Goal: Task Accomplishment & Management: Use online tool/utility

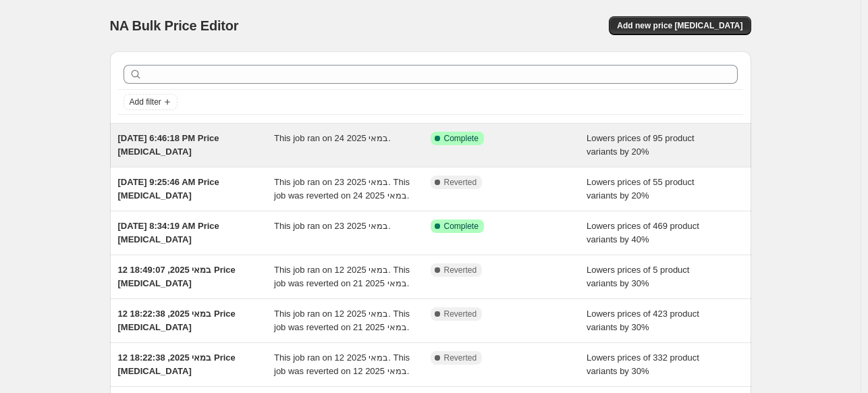
click at [201, 151] on div "[DATE] 6:46:18 PM Price [MEDICAL_DATA]" at bounding box center [196, 145] width 157 height 27
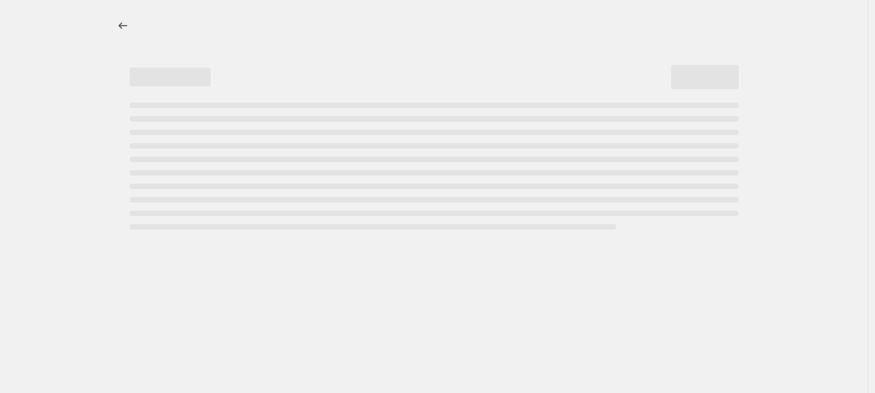
select select "percentage"
select select "collection"
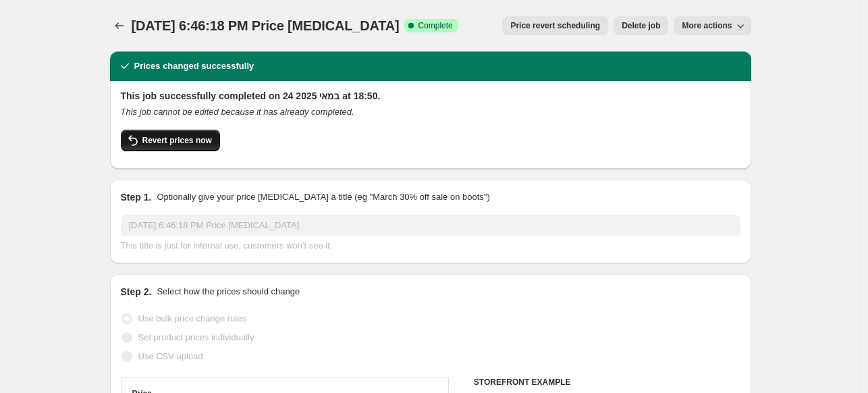
click at [199, 146] on button "Revert prices now" at bounding box center [170, 141] width 99 height 22
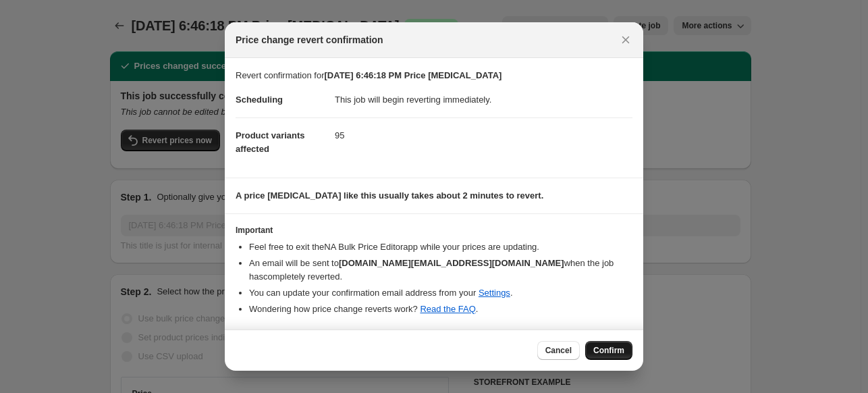
click at [622, 350] on span "Confirm" at bounding box center [609, 350] width 31 height 11
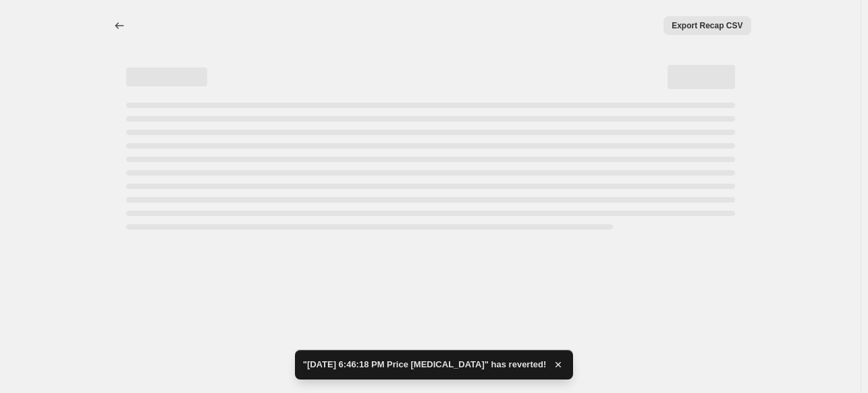
select select "percentage"
select select "collection"
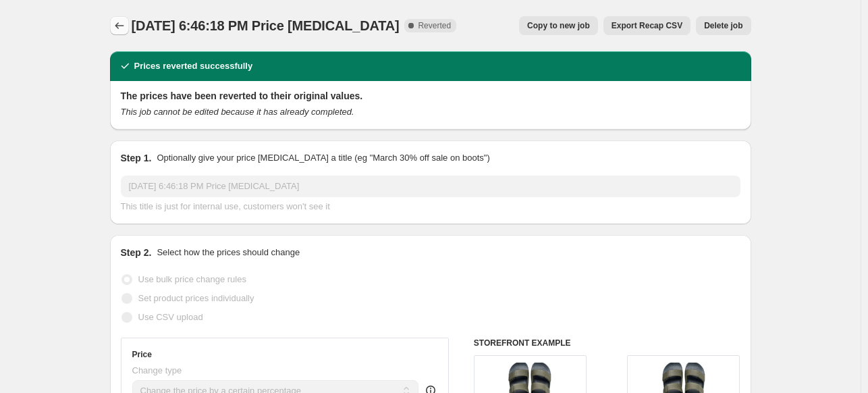
click at [122, 26] on icon "Price change jobs" at bounding box center [120, 26] width 14 height 14
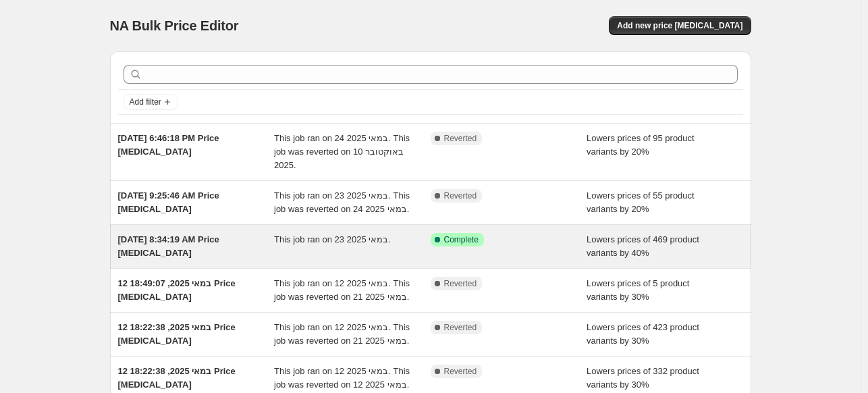
click at [227, 260] on div "May 23, 2025, 8:34:19 AM Price change job" at bounding box center [196, 246] width 157 height 27
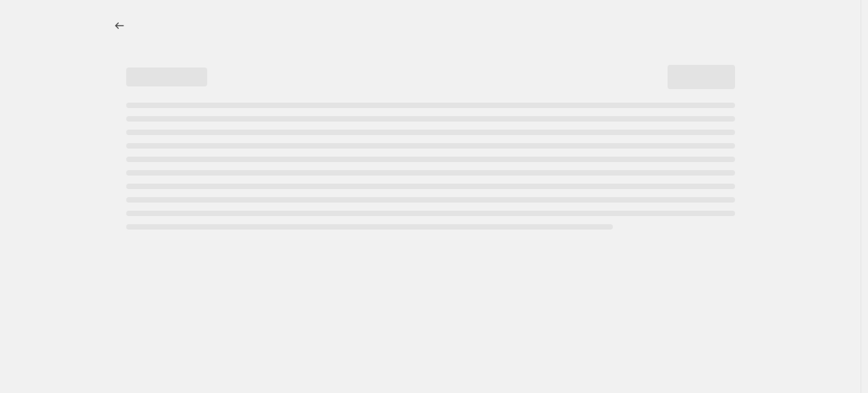
select select "percentage"
select select "collection"
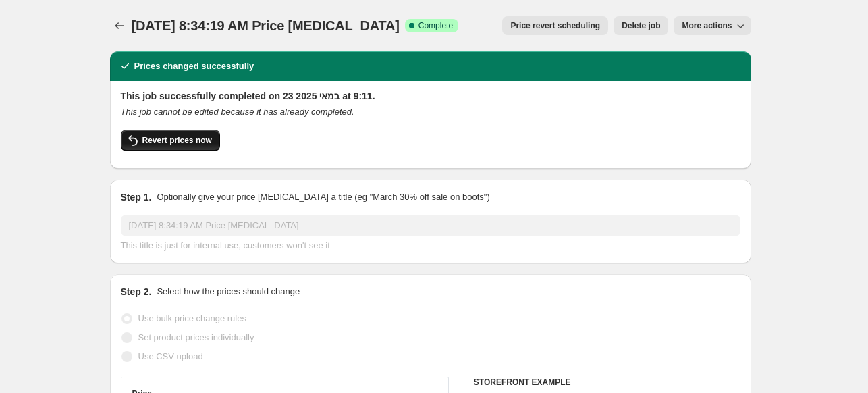
click at [161, 134] on button "Revert prices now" at bounding box center [170, 141] width 99 height 22
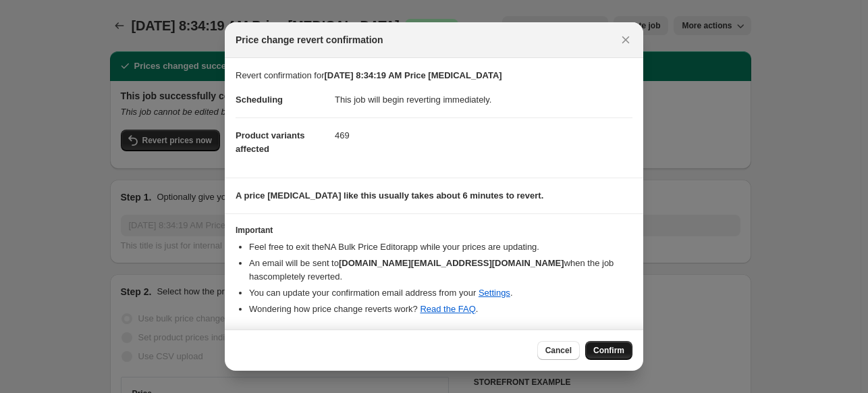
click at [600, 348] on span "Confirm" at bounding box center [609, 350] width 31 height 11
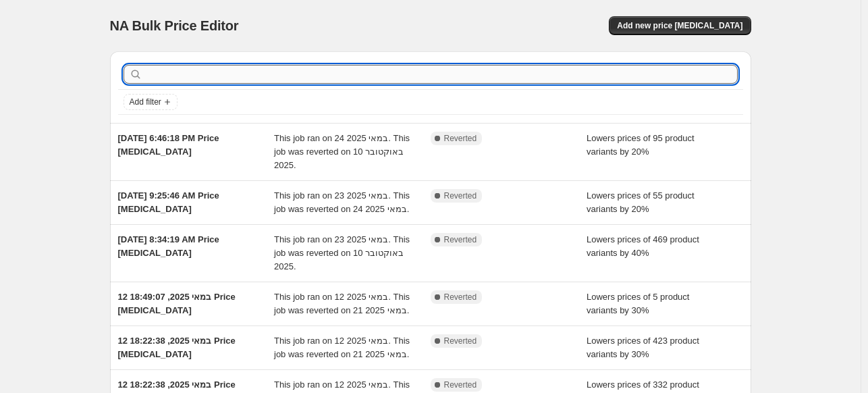
click at [647, 66] on input "text" at bounding box center [441, 74] width 593 height 19
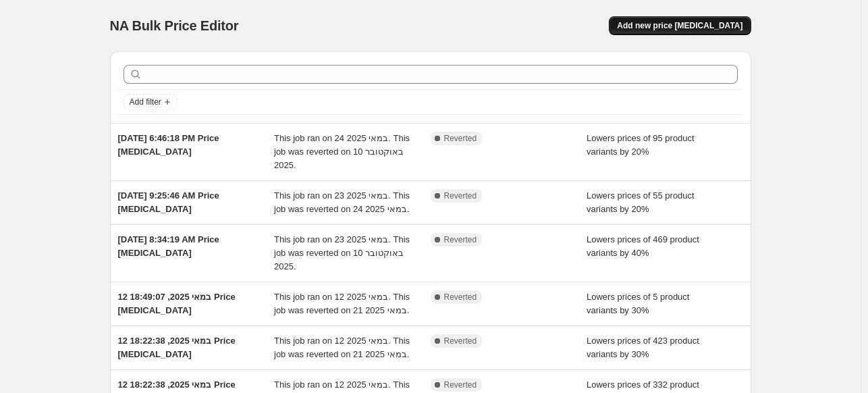
click at [666, 22] on span "Add new price [MEDICAL_DATA]" at bounding box center [680, 25] width 126 height 11
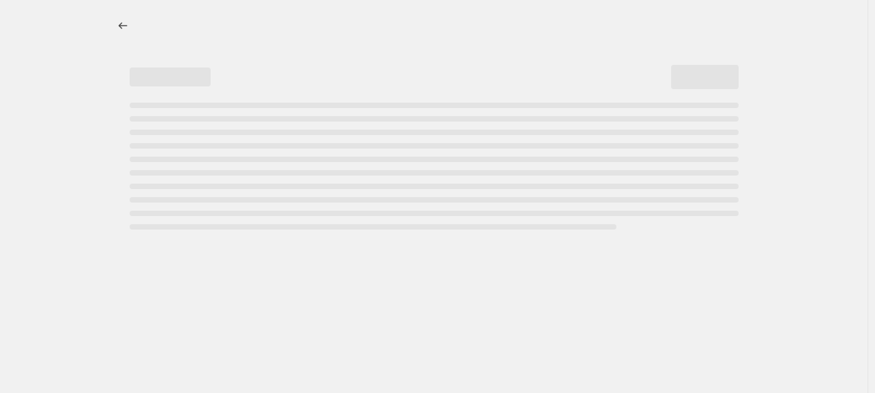
select select "percentage"
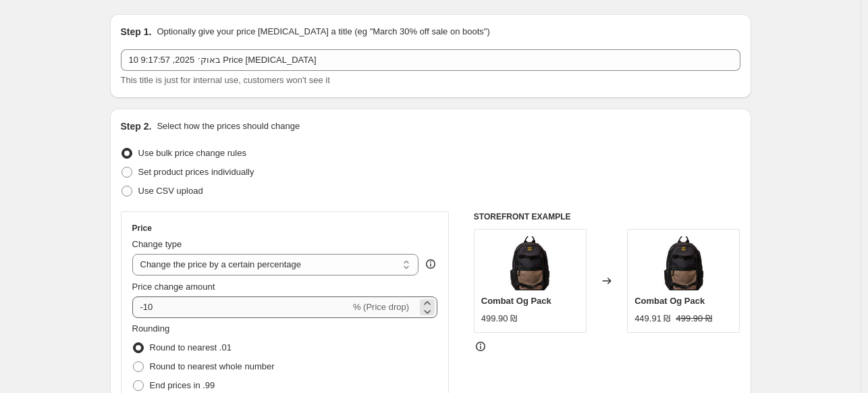
scroll to position [68, 0]
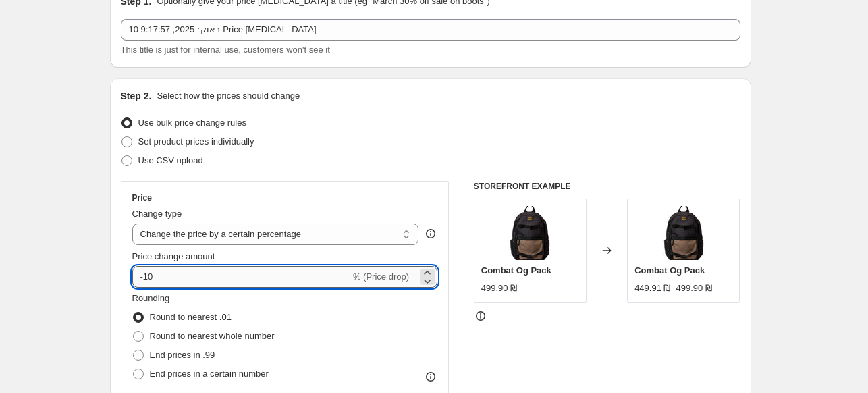
click at [230, 282] on input "-10" at bounding box center [241, 277] width 218 height 22
drag, startPoint x: 163, startPoint y: 276, endPoint x: 146, endPoint y: 278, distance: 16.9
click at [146, 278] on input "-10" at bounding box center [241, 277] width 218 height 22
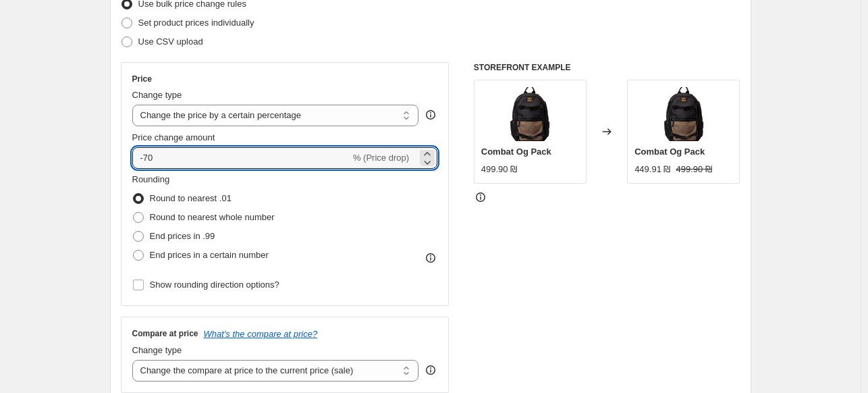
scroll to position [203, 0]
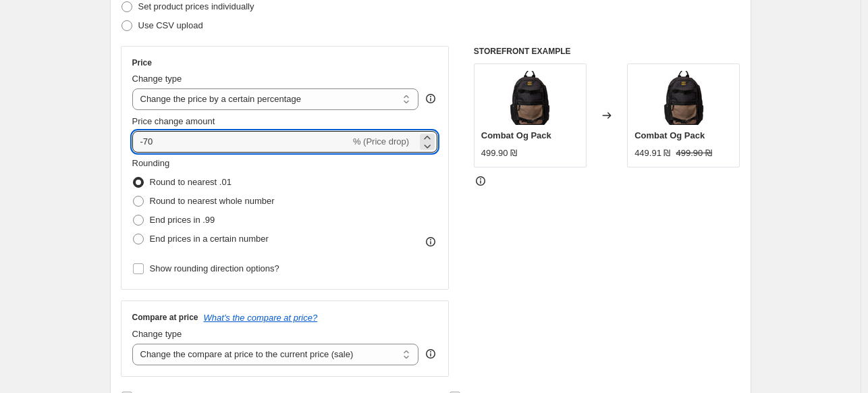
type input "-70"
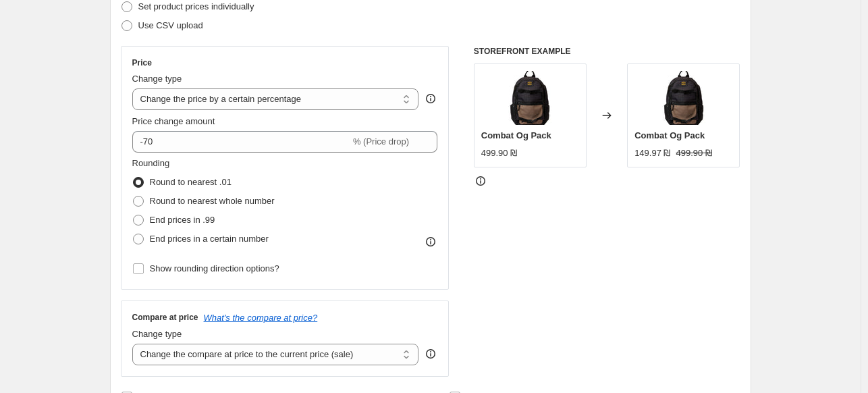
click at [333, 260] on div "Rounding Round to nearest .01 Round to nearest whole number End prices in .99 E…" at bounding box center [285, 218] width 306 height 122
click at [282, 97] on select "Change the price to a certain amount Change the price by a certain amount Chang…" at bounding box center [275, 99] width 287 height 22
click at [135, 88] on select "Change the price to a certain amount Change the price by a certain amount Chang…" at bounding box center [275, 99] width 287 height 22
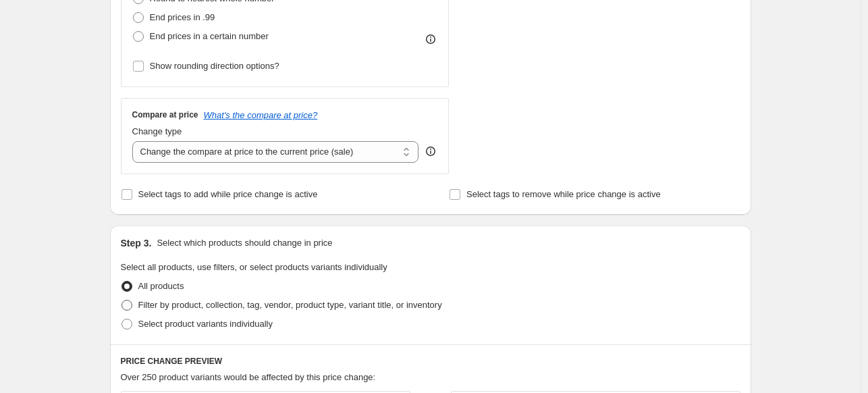
scroll to position [405, 0]
click at [208, 306] on span "Filter by product, collection, tag, vendor, product type, variant title, or inv…" at bounding box center [290, 305] width 304 height 10
click at [122, 301] on input "Filter by product, collection, tag, vendor, product type, variant title, or inv…" at bounding box center [122, 300] width 1 height 1
radio input "true"
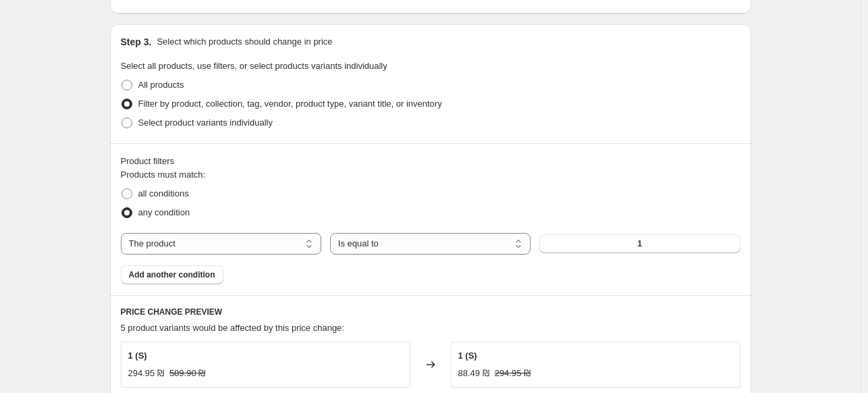
scroll to position [608, 0]
click at [206, 242] on select "The product The product's collection The product's tag The product's vendor The…" at bounding box center [221, 243] width 201 height 22
select select "collection"
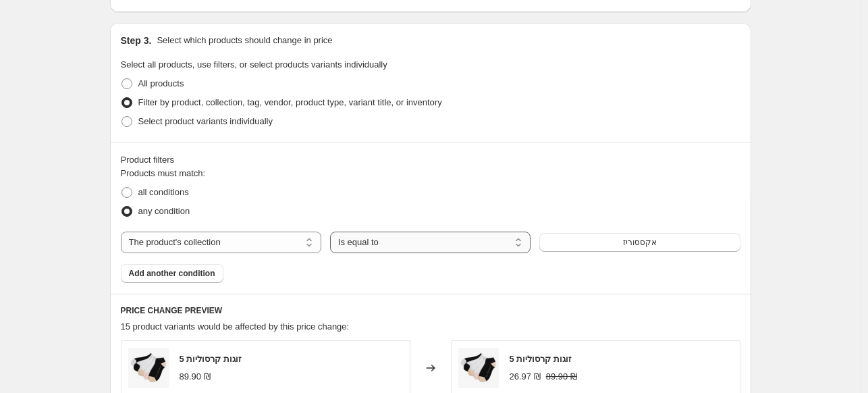
click at [354, 249] on select "Is equal to Is not equal to" at bounding box center [430, 243] width 201 height 22
click at [701, 240] on button "אקססוריז" at bounding box center [640, 242] width 201 height 19
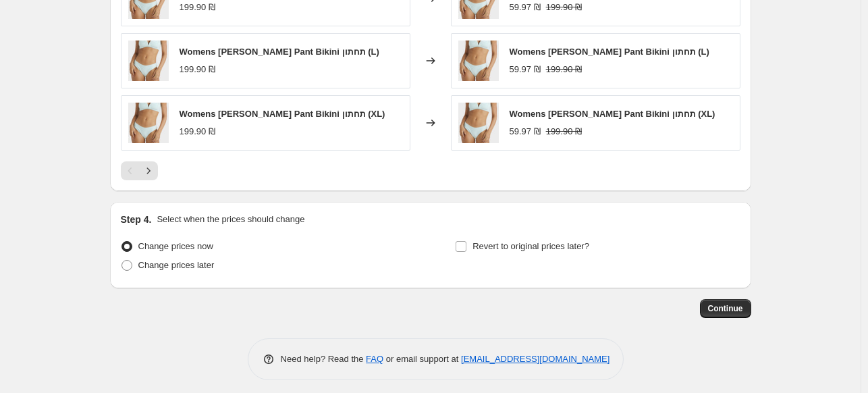
scroll to position [1106, 0]
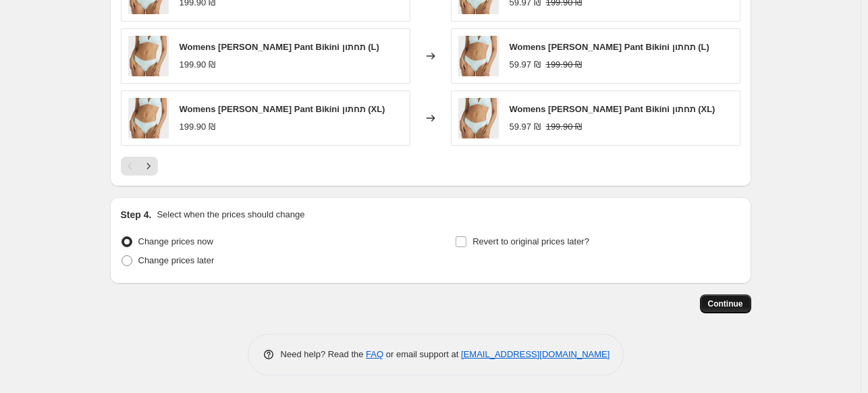
click at [709, 305] on button "Continue" at bounding box center [725, 303] width 51 height 19
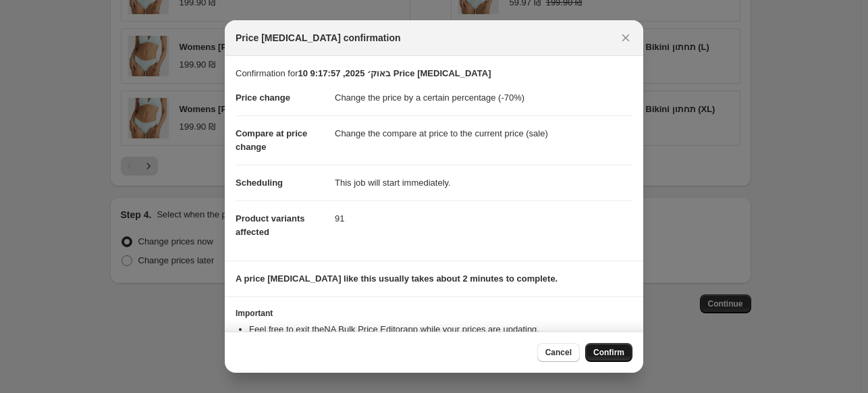
click at [615, 353] on span "Confirm" at bounding box center [609, 352] width 31 height 11
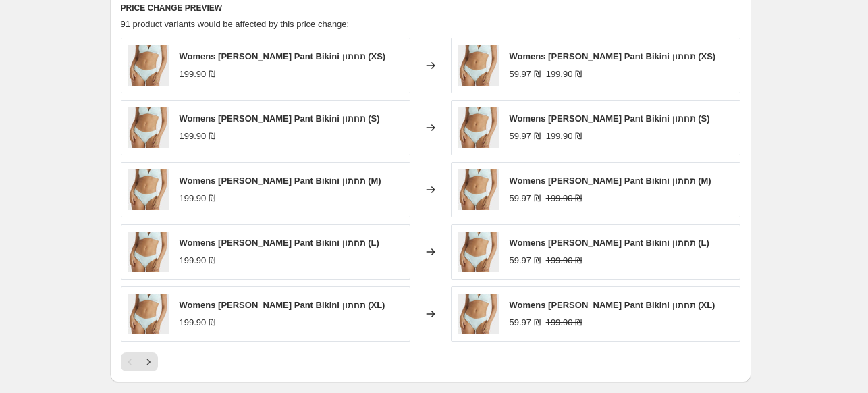
scroll to position [1006, 0]
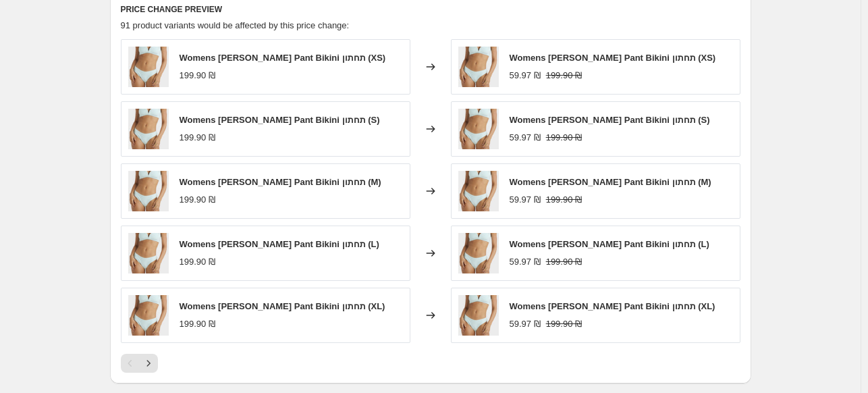
select select "percentage"
select select "collection"
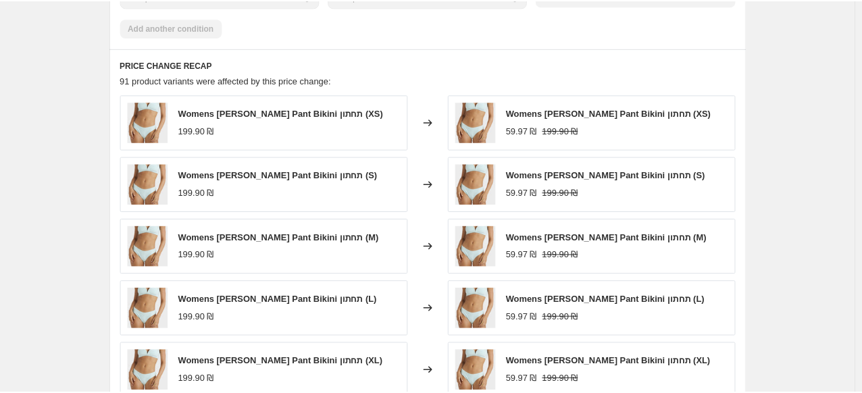
scroll to position [0, 0]
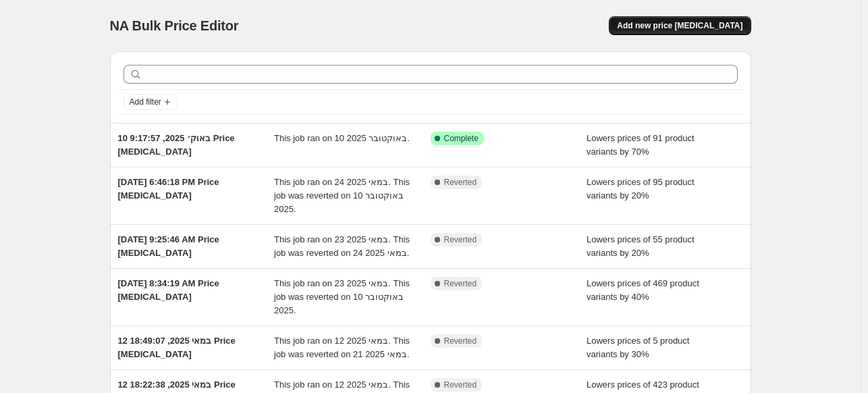
click at [705, 26] on span "Add new price [MEDICAL_DATA]" at bounding box center [680, 25] width 126 height 11
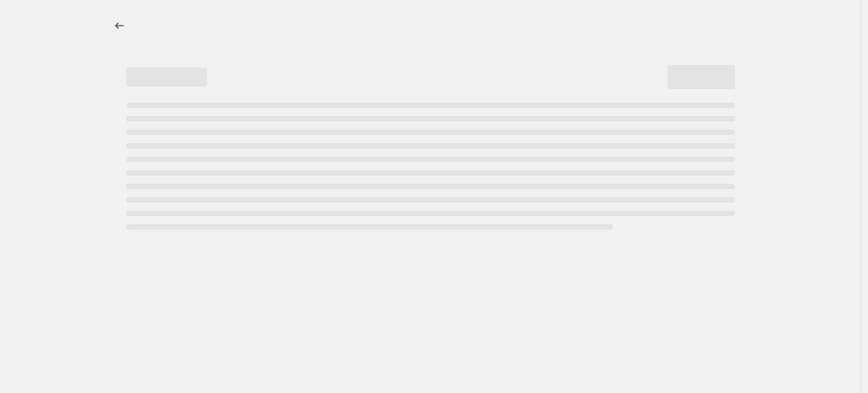
select select "percentage"
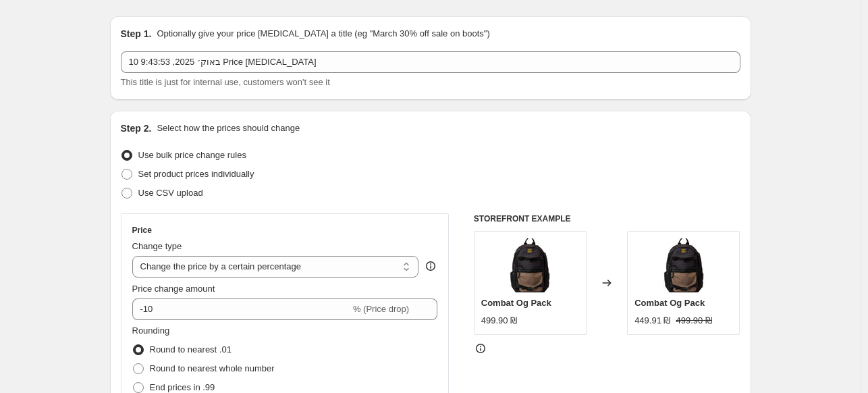
scroll to position [68, 0]
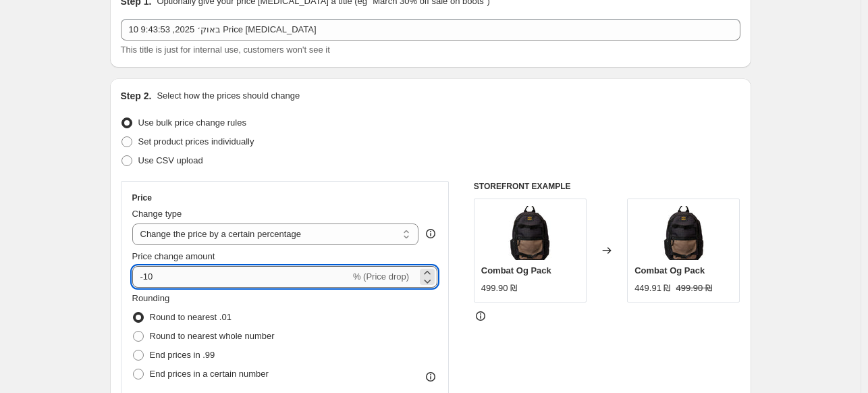
drag, startPoint x: 167, startPoint y: 280, endPoint x: 149, endPoint y: 281, distance: 18.9
click at [149, 281] on input "-10" at bounding box center [241, 277] width 218 height 22
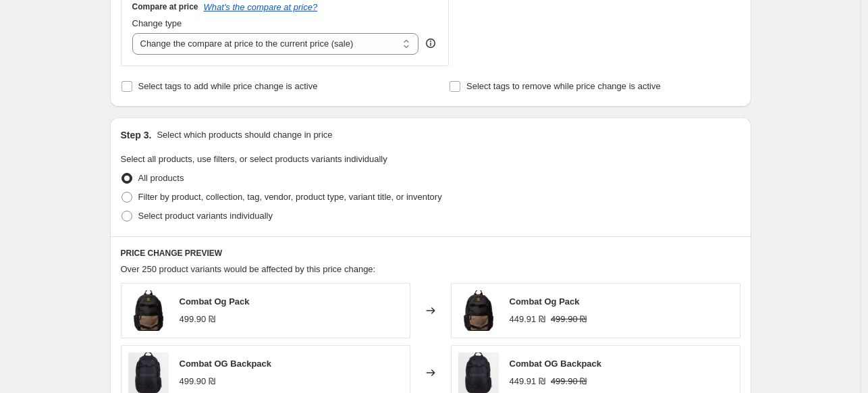
scroll to position [338, 0]
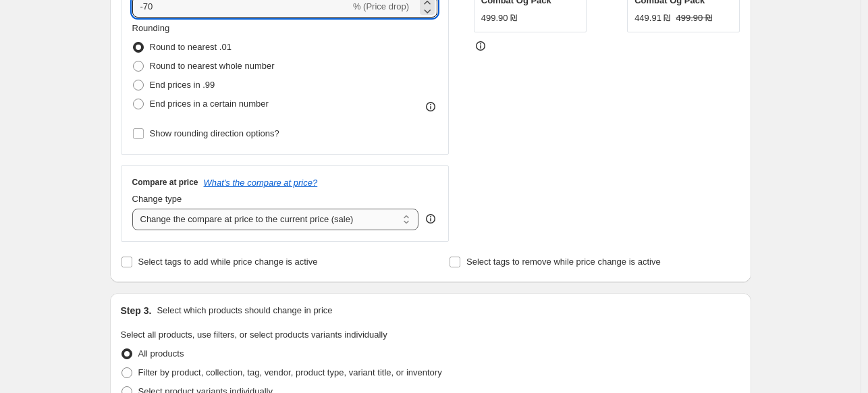
type input "-70"
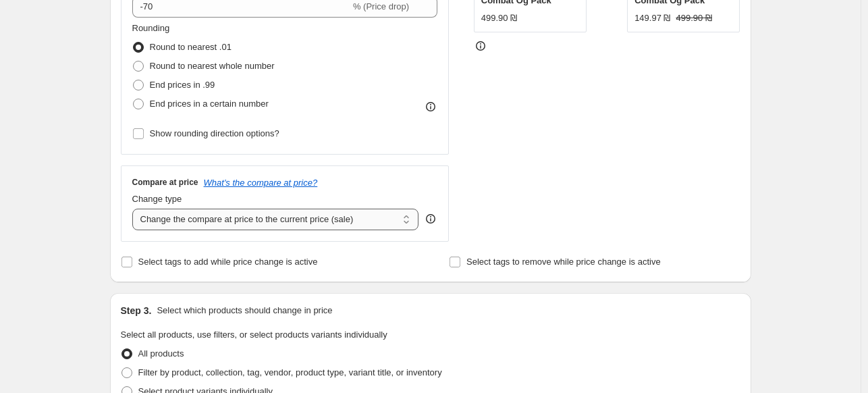
click at [180, 215] on select "Change the compare at price to the current price (sale) Change the compare at p…" at bounding box center [275, 220] width 287 height 22
click at [181, 264] on span "Select tags to add while price change is active" at bounding box center [228, 262] width 180 height 10
click at [132, 264] on input "Select tags to add while price change is active" at bounding box center [127, 262] width 11 height 11
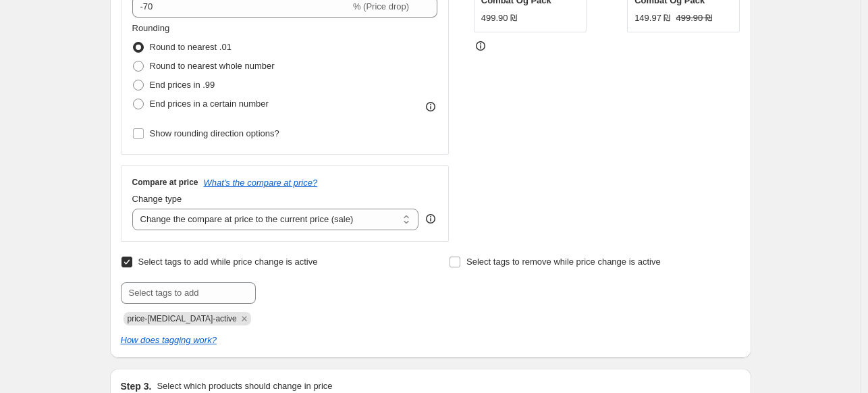
click at [181, 264] on span "Select tags to add while price change is active" at bounding box center [228, 262] width 180 height 10
click at [132, 264] on input "Select tags to add while price change is active" at bounding box center [127, 262] width 11 height 11
checkbox input "false"
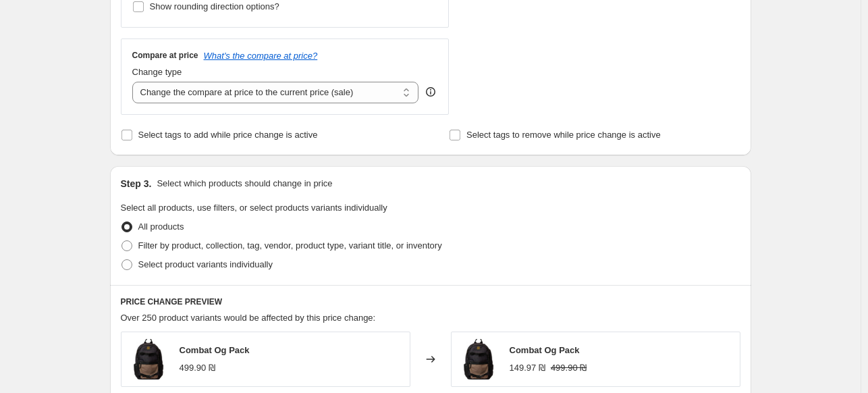
scroll to position [473, 0]
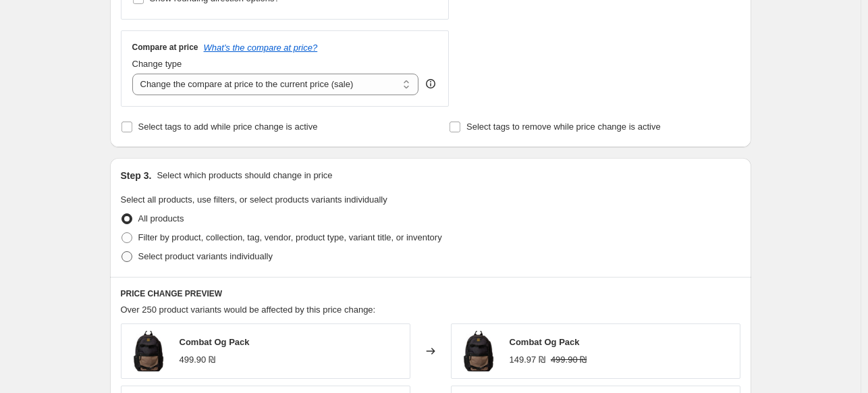
click at [167, 256] on span "Select product variants individually" at bounding box center [205, 256] width 134 height 10
click at [122, 252] on input "Select product variants individually" at bounding box center [122, 251] width 1 height 1
radio input "true"
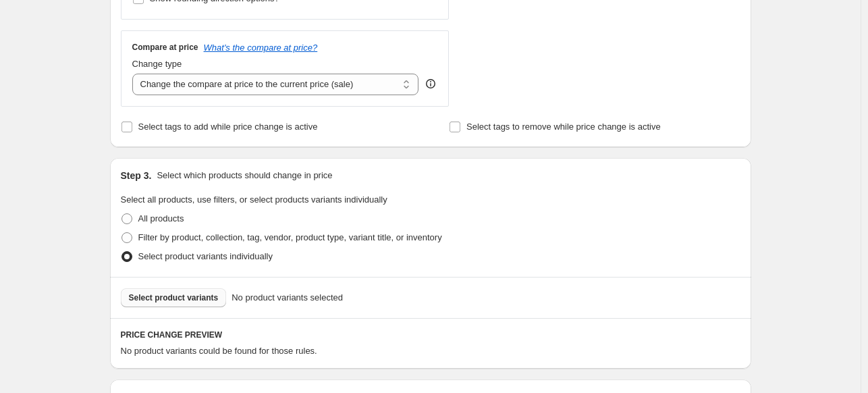
click at [180, 300] on span "Select product variants" at bounding box center [174, 297] width 90 height 11
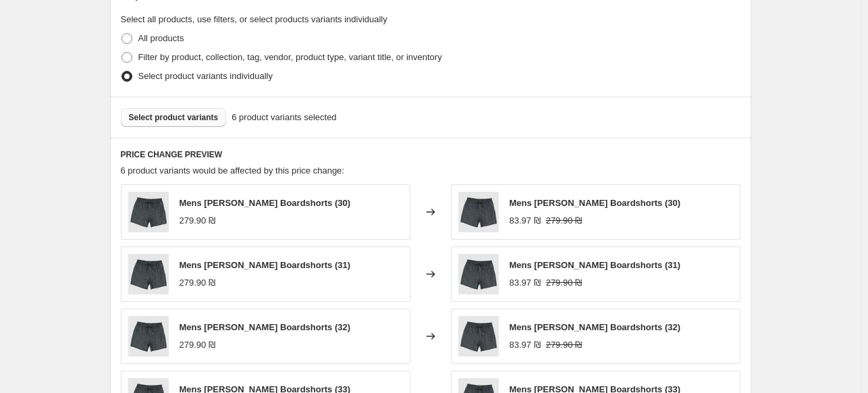
scroll to position [675, 0]
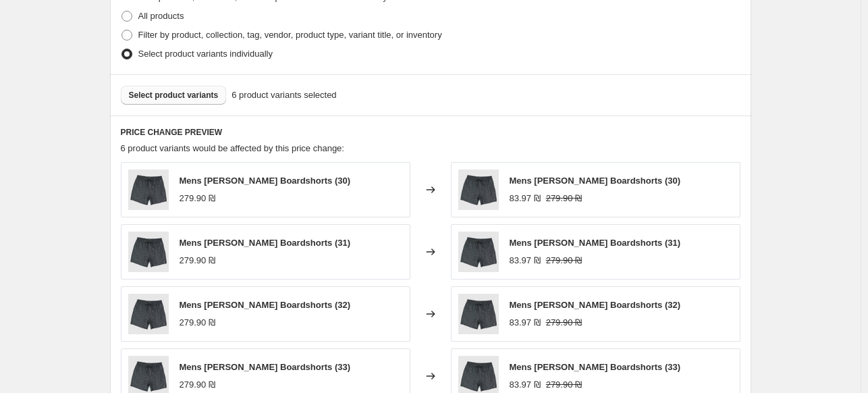
click at [193, 97] on span "Select product variants" at bounding box center [174, 95] width 90 height 11
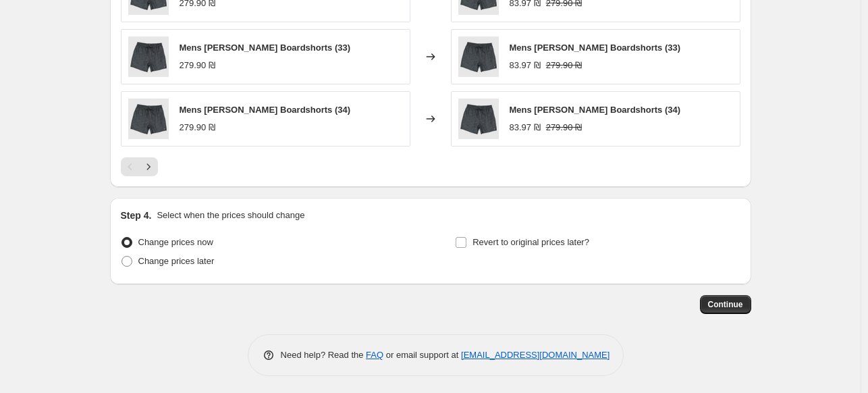
scroll to position [995, 0]
click at [732, 303] on span "Continue" at bounding box center [725, 303] width 35 height 11
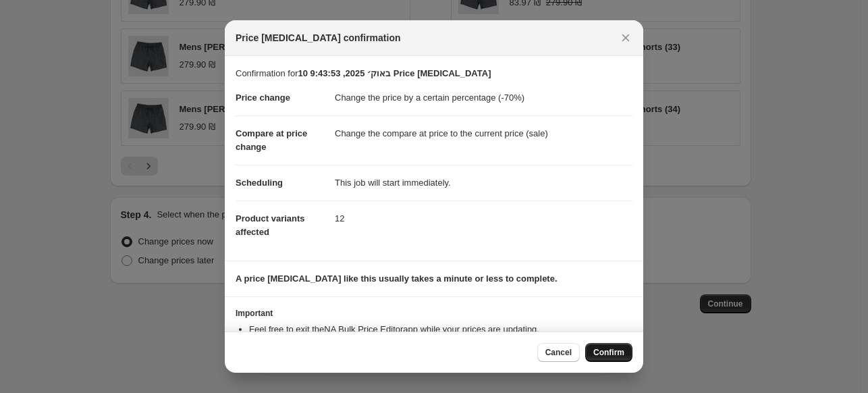
click at [617, 357] on span "Confirm" at bounding box center [609, 352] width 31 height 11
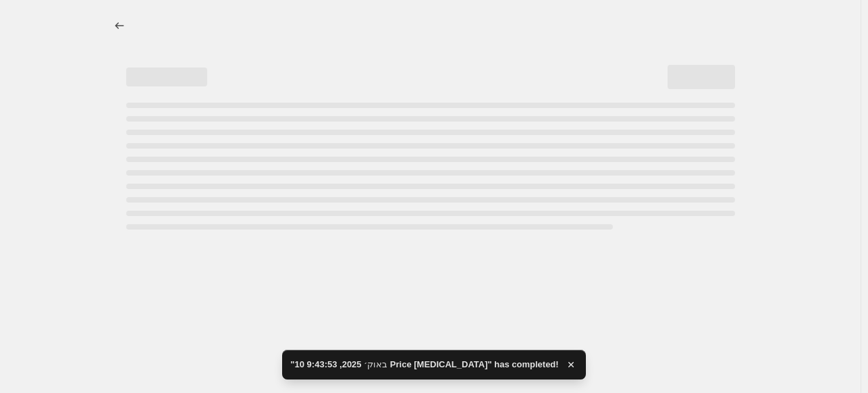
select select "percentage"
